Goal: Transaction & Acquisition: Subscribe to service/newsletter

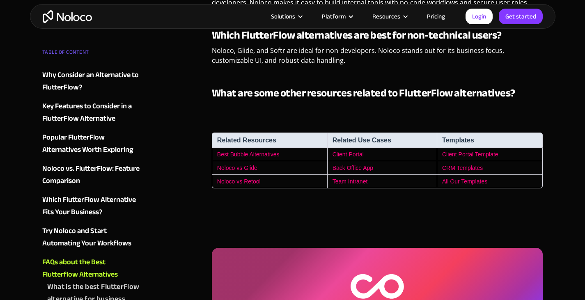
click at [449, 17] on link "Pricing" at bounding box center [435, 16] width 39 height 11
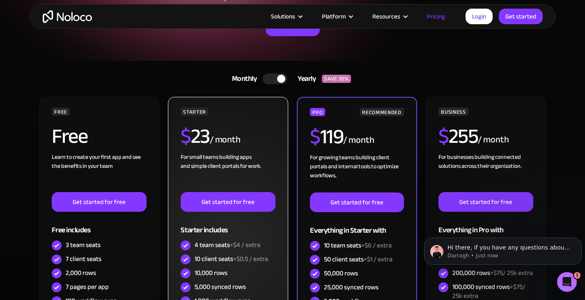
scroll to position [164, 0]
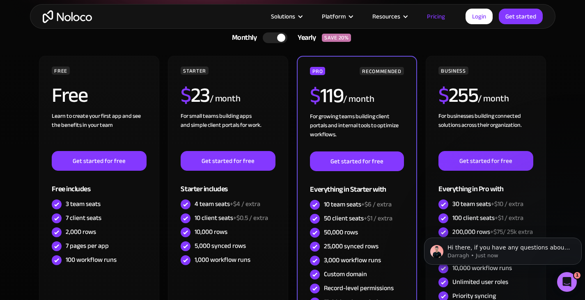
click at [288, 38] on div "Yearly" at bounding box center [304, 38] width 34 height 12
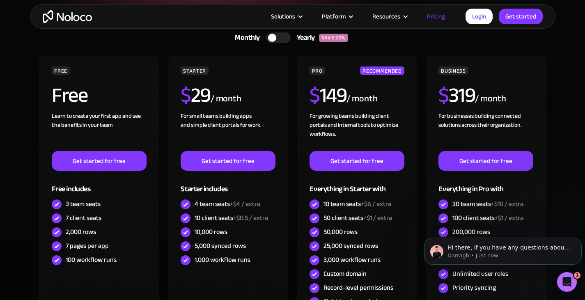
click at [288, 38] on div at bounding box center [278, 37] width 25 height 11
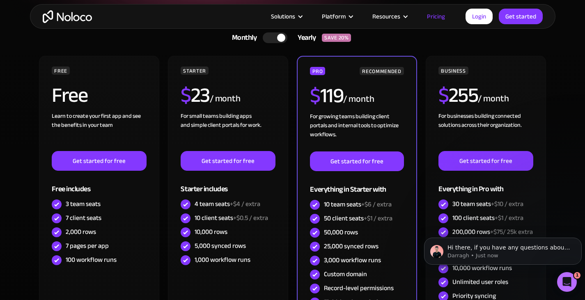
click at [288, 38] on div "Yearly" at bounding box center [304, 38] width 34 height 12
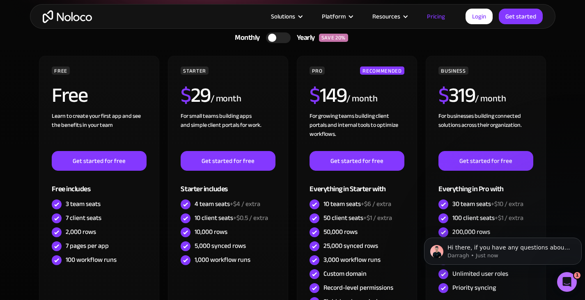
click at [276, 37] on div at bounding box center [278, 37] width 25 height 11
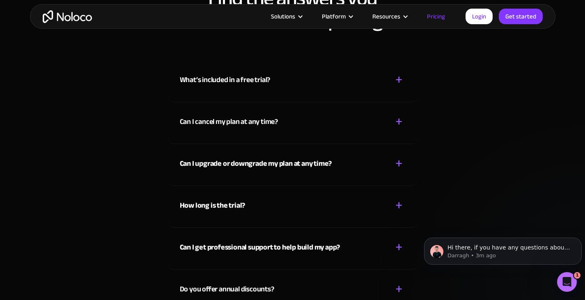
scroll to position [3651, 0]
